Goal: Task Accomplishment & Management: Manage account settings

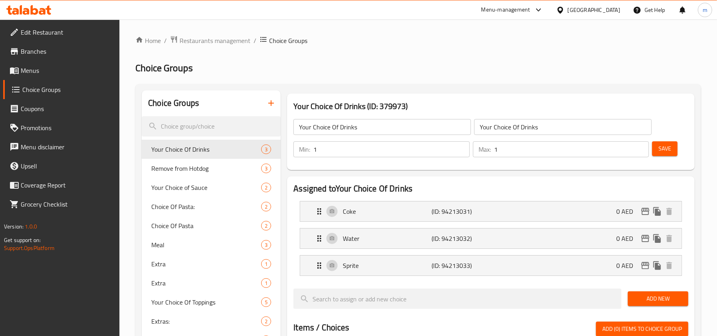
click at [48, 18] on div at bounding box center [29, 10] width 58 height 16
click at [34, 12] on icon at bounding box center [28, 10] width 45 height 10
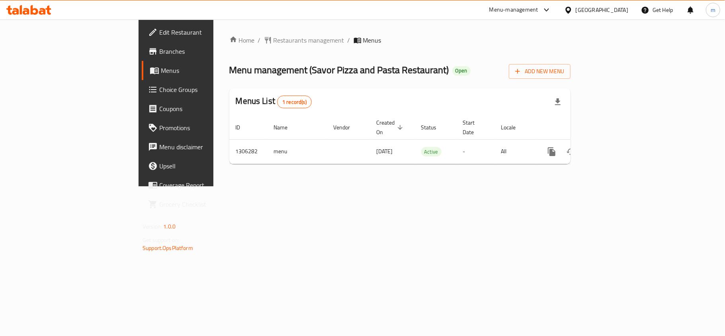
click at [159, 93] on span "Choice Groups" at bounding box center [206, 90] width 94 height 10
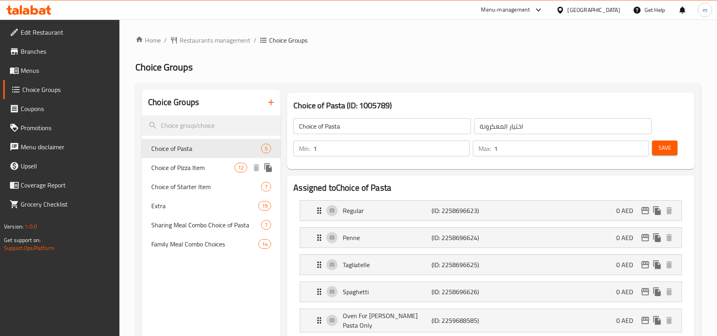
click at [201, 163] on span "Choice of Pizza Item" at bounding box center [192, 168] width 83 height 10
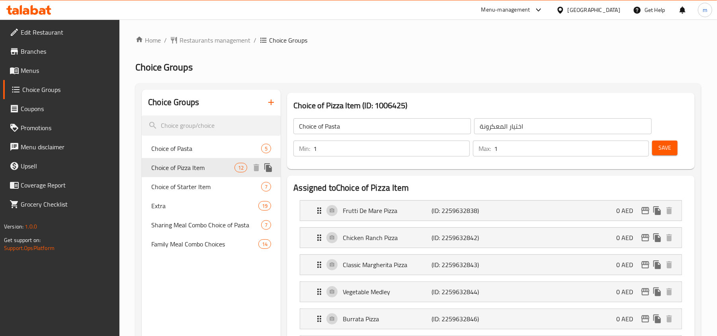
type input "Choice of Pizza Item"
type input "اختيار صنف [PERSON_NAME]"
type input "0"
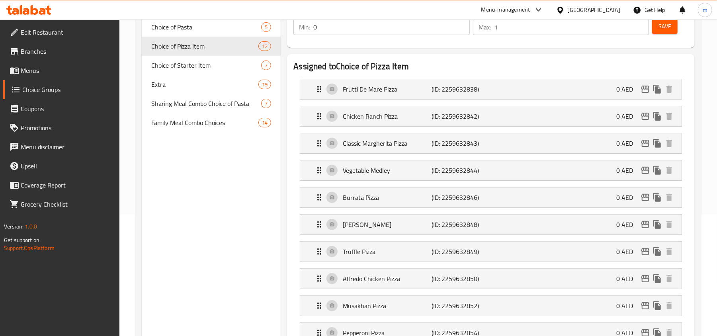
scroll to position [106, 0]
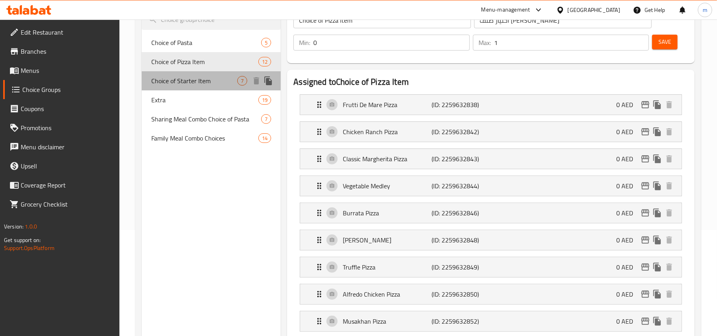
click at [203, 85] on span "Choice of Starter Item" at bounding box center [194, 81] width 86 height 10
type input "Choice of Starter Item"
type input "اختيار عنصر مبدئي"
type input "1"
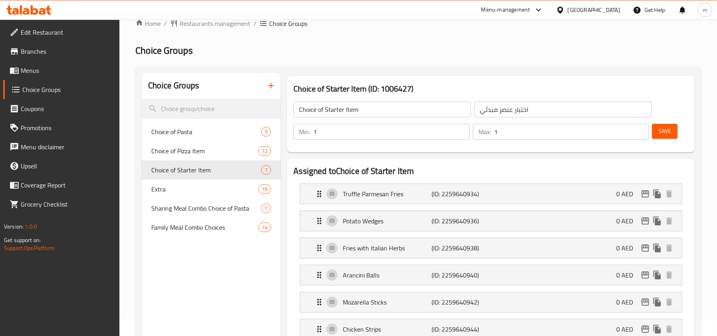
scroll to position [0, 0]
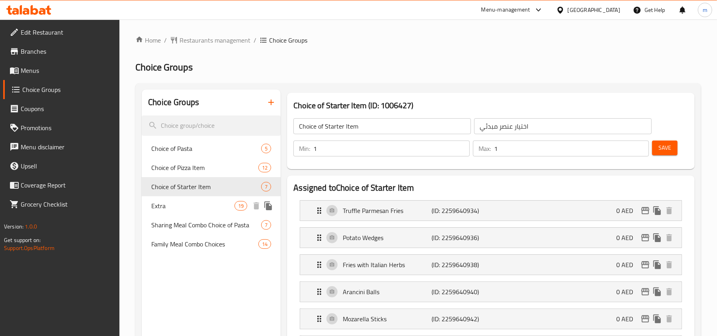
click at [169, 204] on span "Extra" at bounding box center [192, 206] width 83 height 10
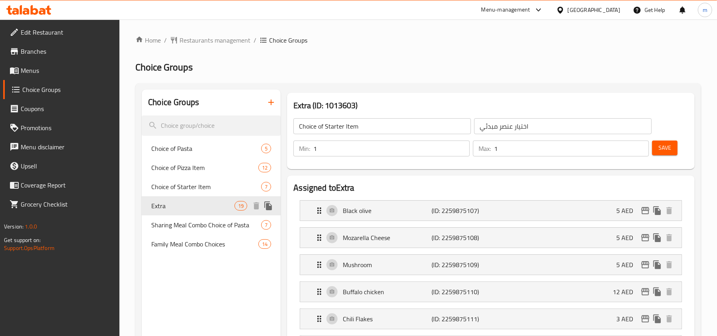
type input "Extra"
type input "إضافي"
type input "0"
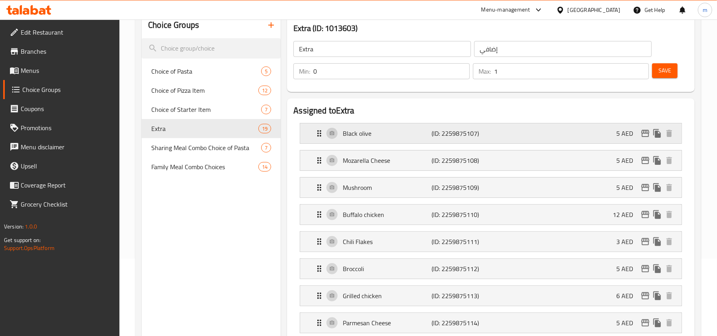
scroll to position [53, 0]
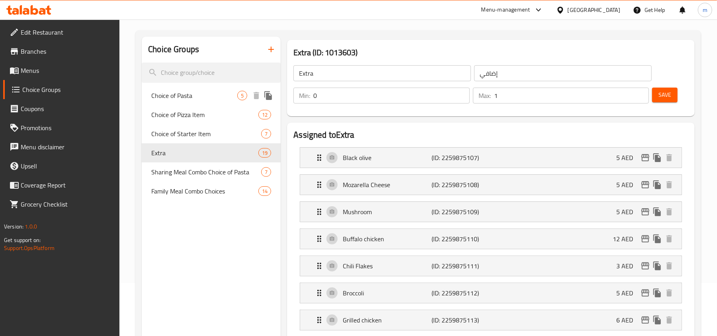
click at [188, 95] on span "Choice of Pasta" at bounding box center [194, 96] width 86 height 10
type input "Choice of Pasta"
type input "اختيار المعكرونة"
type input "1"
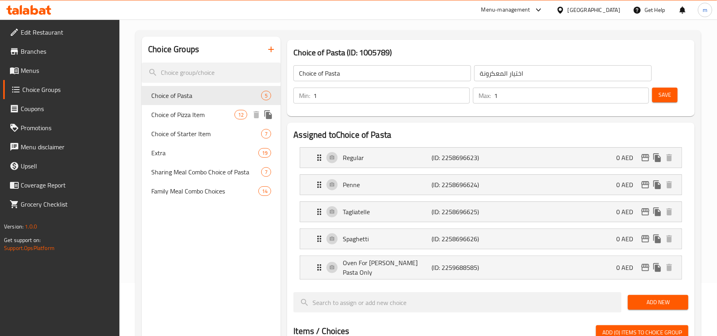
click at [180, 115] on span "Choice of Pizza Item" at bounding box center [192, 115] width 83 height 10
type input "Choice of Pizza Item"
type input "اختيار صنف [PERSON_NAME]"
type input "0"
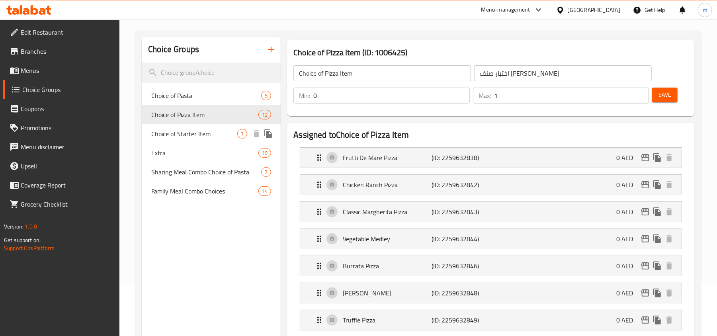
click at [177, 135] on span "Choice of Starter Item" at bounding box center [194, 134] width 86 height 10
type input "Choice of Starter Item"
type input "اختيار عنصر مبدئي"
type input "1"
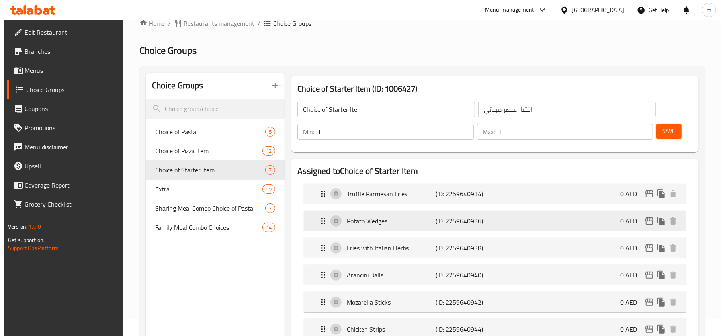
scroll to position [0, 0]
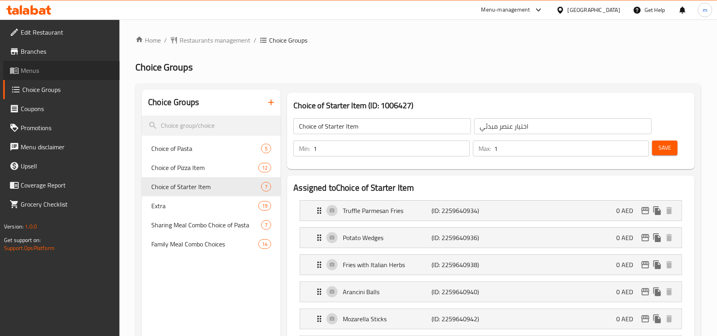
click at [74, 75] on link "Menus" at bounding box center [61, 70] width 117 height 19
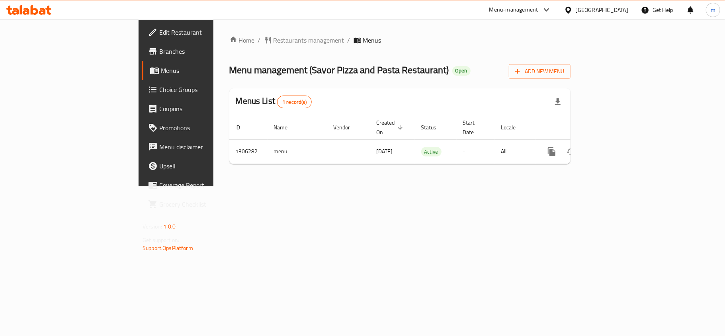
click at [142, 39] on link "Edit Restaurant" at bounding box center [201, 32] width 118 height 19
click at [29, 19] on div "Menu-management [GEOGRAPHIC_DATA] Get Help m" at bounding box center [362, 9] width 725 height 19
